Goal: Information Seeking & Learning: Check status

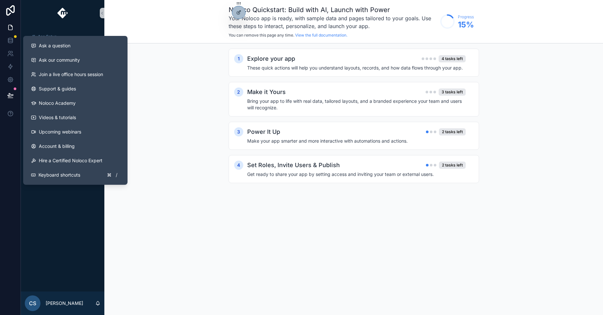
click at [154, 86] on div "1 Explore your app 4 tasks left These quick actions will help you understand la…" at bounding box center [353, 122] width 499 height 158
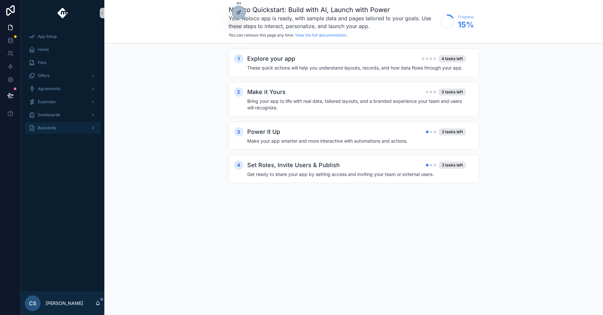
click at [92, 129] on icon "scrollable content" at bounding box center [93, 128] width 5 height 5
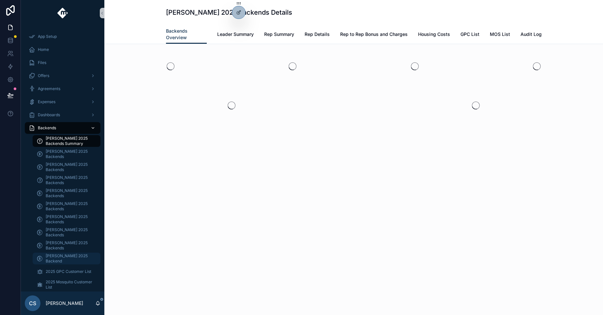
click at [74, 261] on span "[PERSON_NAME] 2025 Backend" at bounding box center [70, 258] width 48 height 10
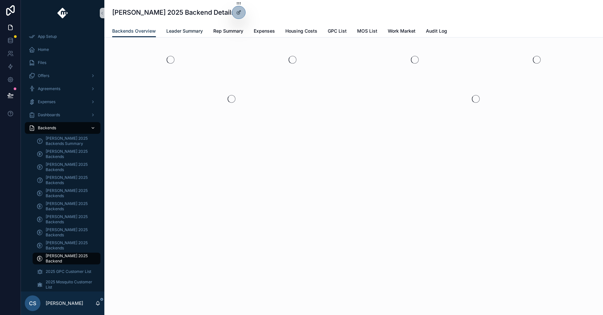
click at [187, 33] on span "Leader Summary" at bounding box center [184, 31] width 37 height 7
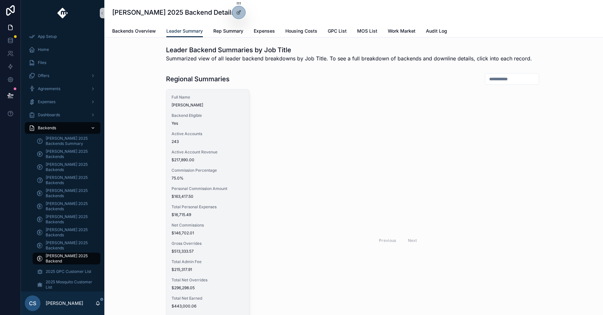
click at [197, 133] on span "Active Accounts" at bounding box center [208, 133] width 72 height 5
